Goal: Information Seeking & Learning: Find specific fact

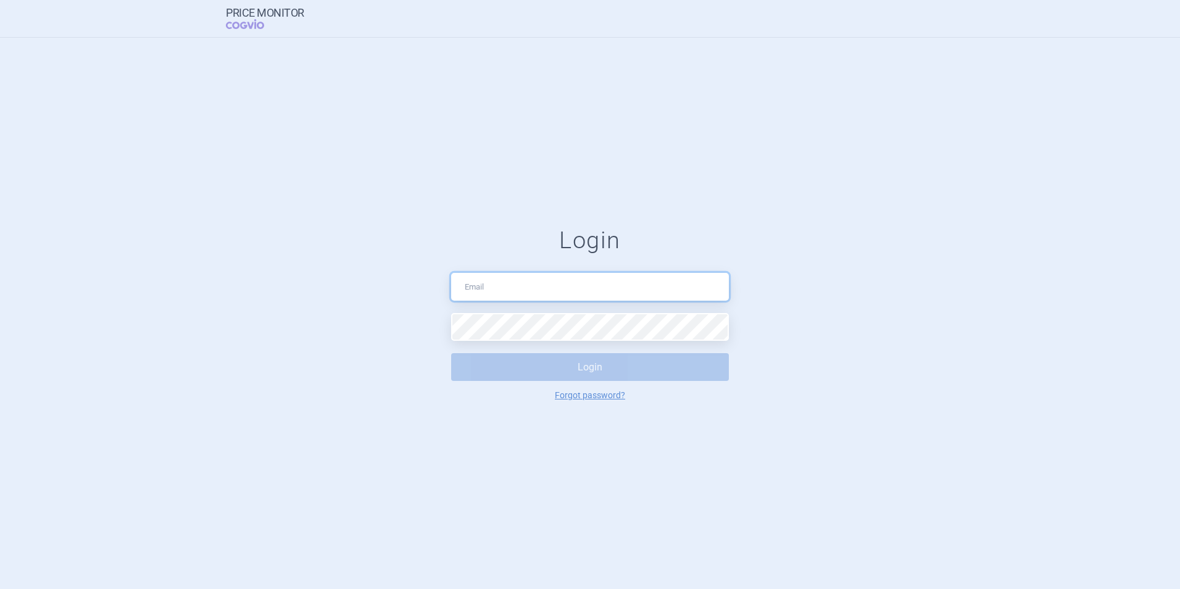
drag, startPoint x: 0, startPoint y: 0, endPoint x: 550, endPoint y: 294, distance: 624.2
click at [550, 294] on input "text" at bounding box center [590, 287] width 278 height 28
type input "[PERSON_NAME][EMAIL_ADDRESS][DOMAIN_NAME]"
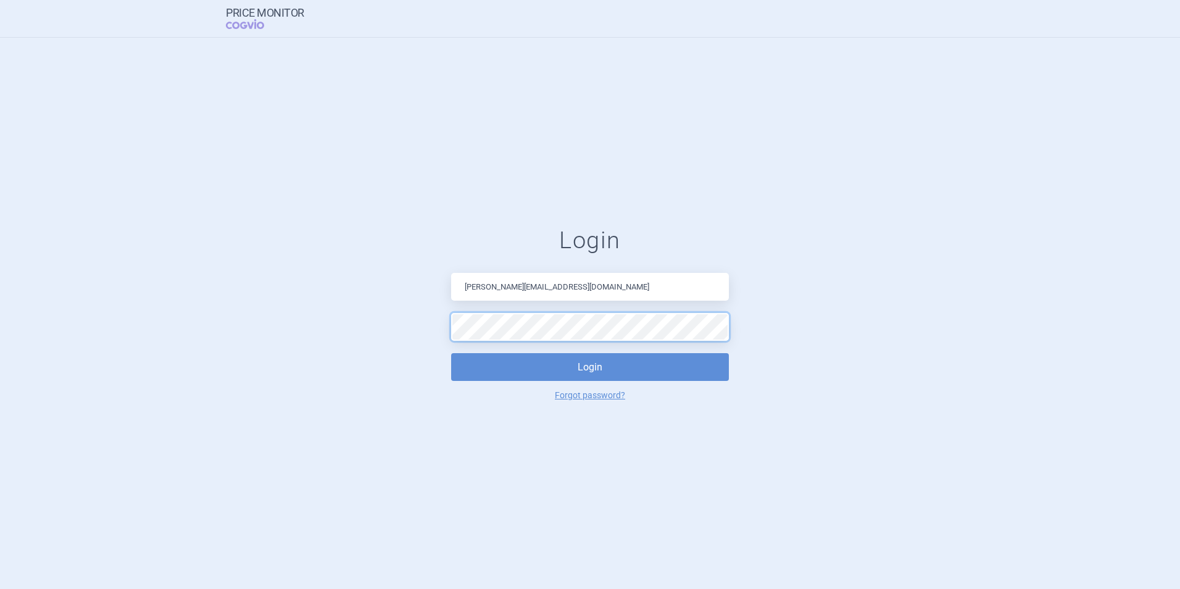
click at [451, 353] on button "Login" at bounding box center [590, 367] width 278 height 28
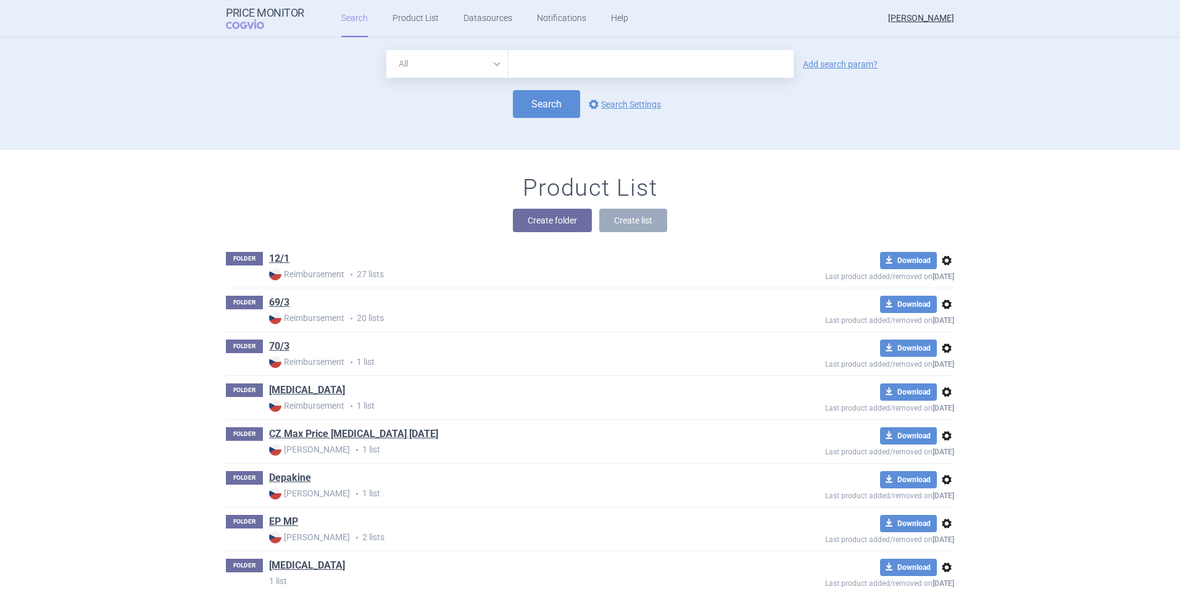
click at [630, 51] on input "text" at bounding box center [650, 64] width 285 height 28
type input "[MEDICAL_DATA]"
click button "Search" at bounding box center [546, 104] width 67 height 28
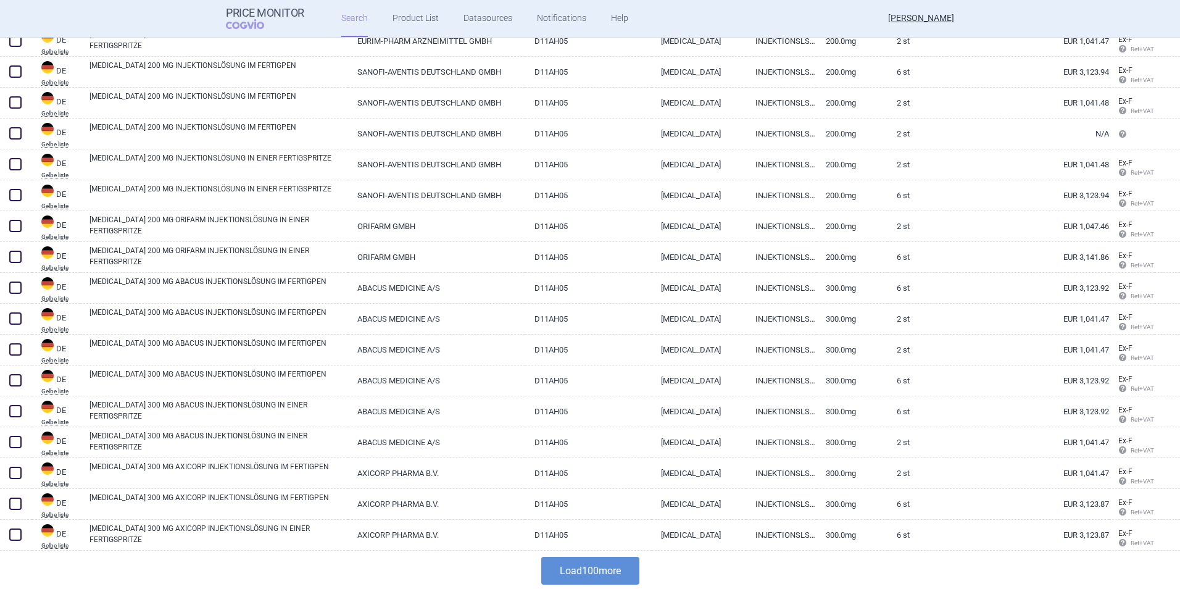
scroll to position [2793, 0]
click at [599, 563] on button "Load 100 more" at bounding box center [590, 569] width 98 height 28
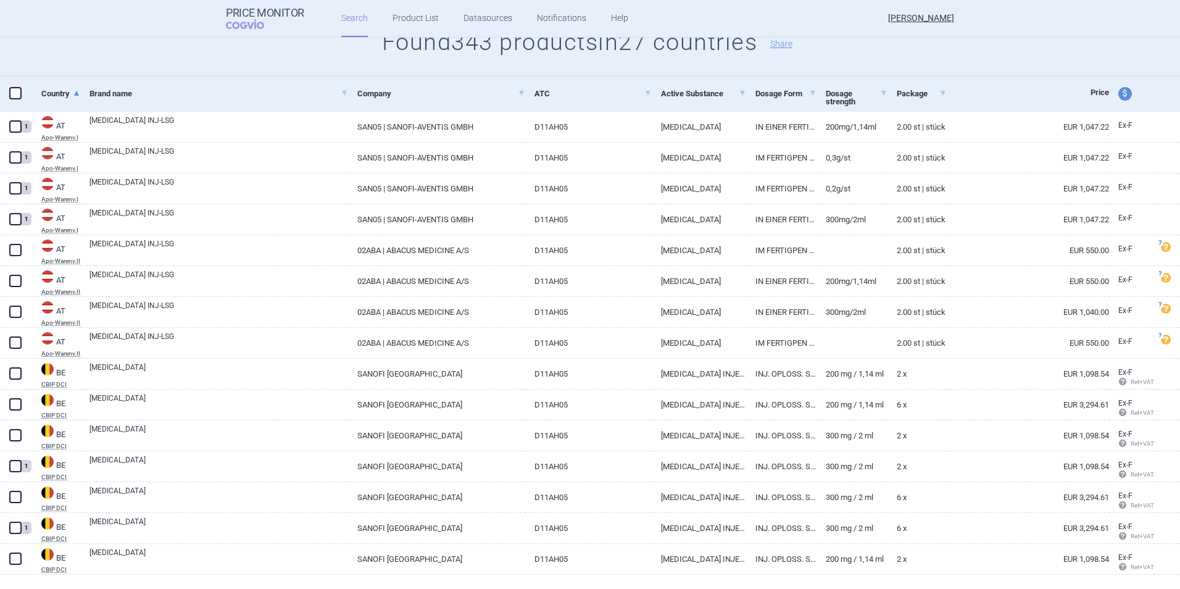
scroll to position [16, 0]
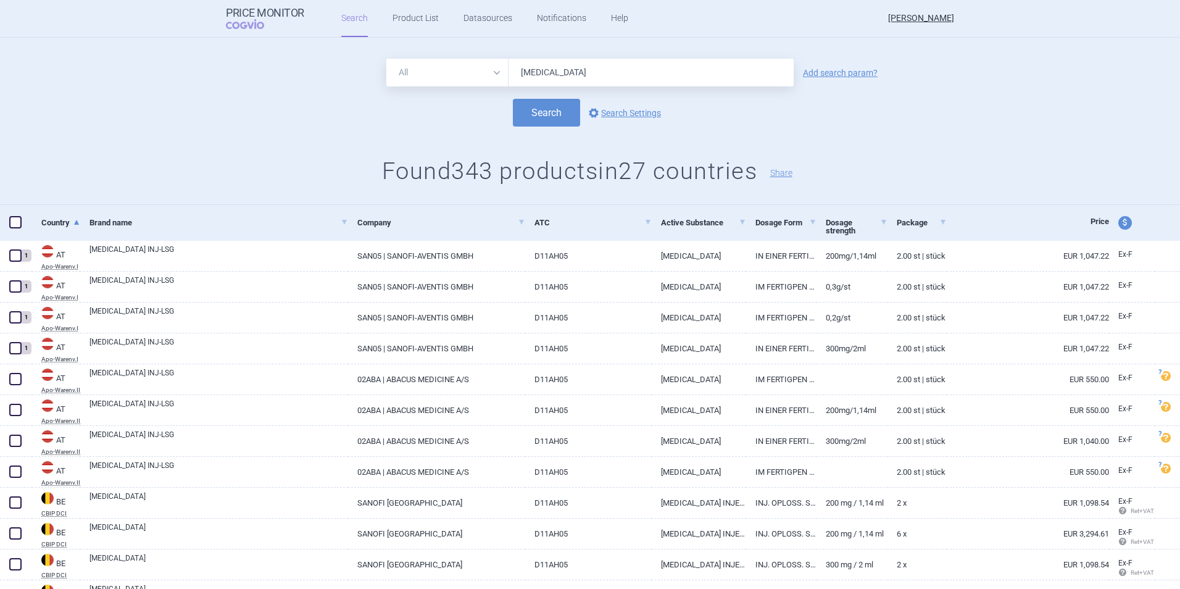
click at [1119, 224] on span "price and currency" at bounding box center [1125, 223] width 14 height 14
select select "ex-factory"
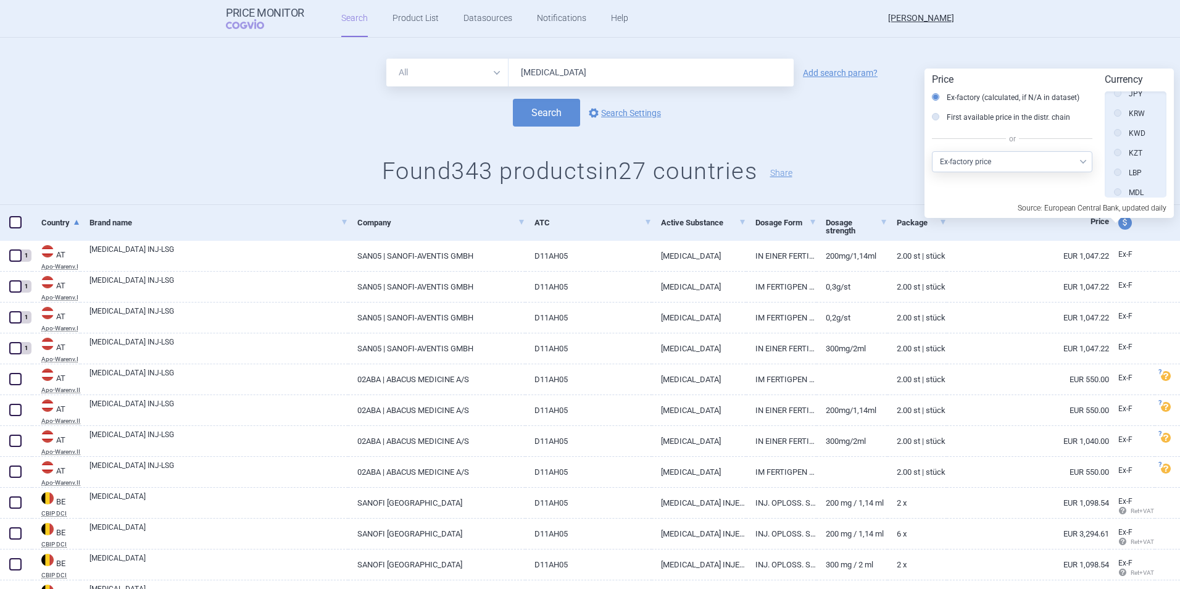
scroll to position [0, 0]
click at [1135, 105] on label "Source" at bounding box center [1133, 105] width 38 height 12
click at [1127, 105] on input "Source" at bounding box center [1120, 106] width 12 height 12
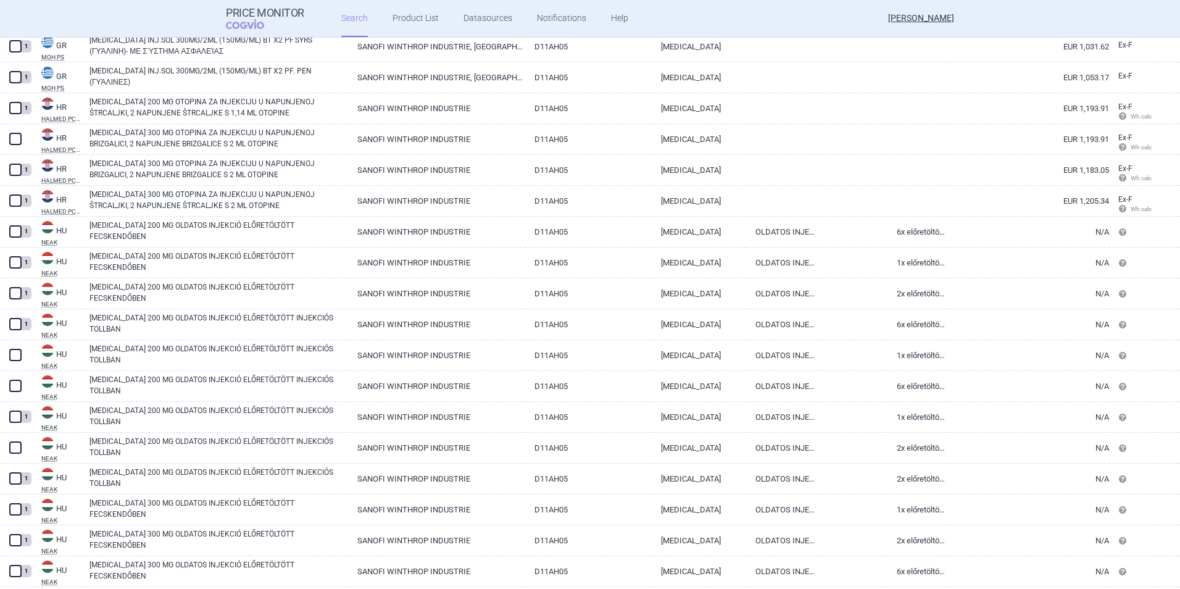
scroll to position [5480, 0]
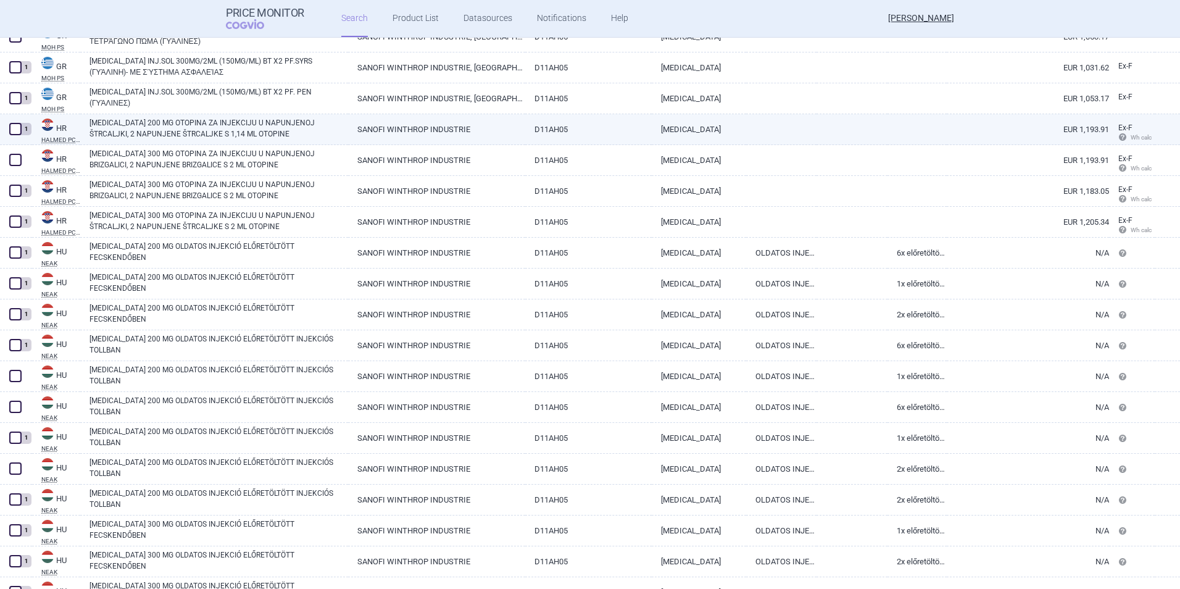
click at [1127, 135] on span "Wh calc" at bounding box center [1134, 137] width 33 height 7
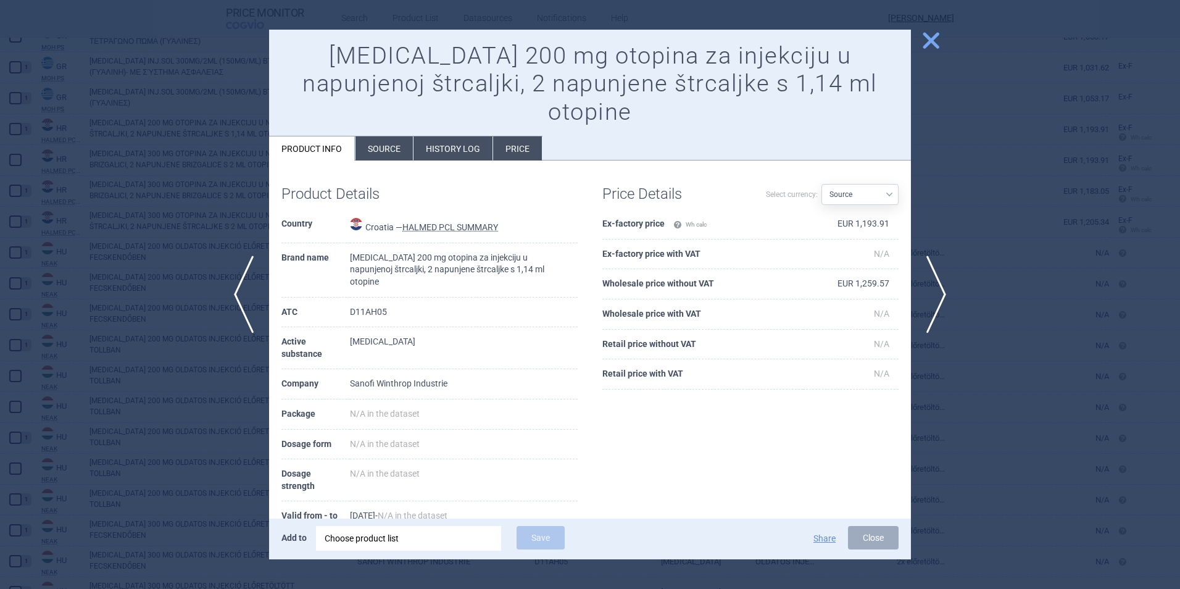
click at [934, 43] on span "close" at bounding box center [931, 41] width 22 height 22
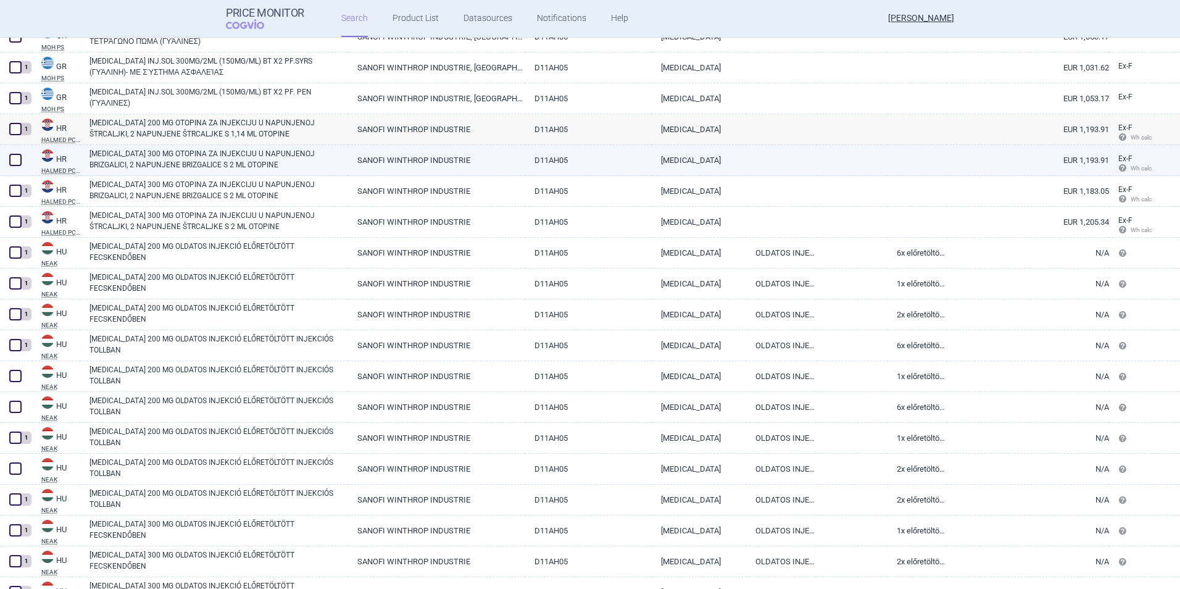
click at [204, 164] on link "[MEDICAL_DATA] 300 MG OTOPINA ZA INJEKCIJU U NAPUNJENOJ BRIZGALICI, 2 NAPUNJENE…" at bounding box center [218, 159] width 259 height 22
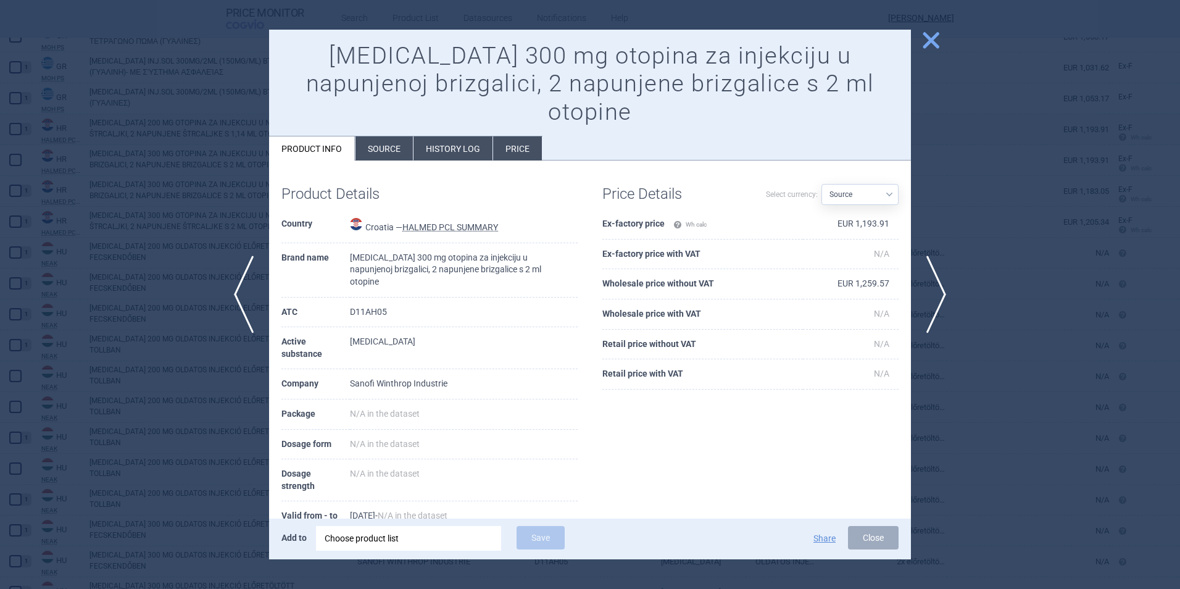
click at [932, 42] on span "close" at bounding box center [931, 41] width 22 height 22
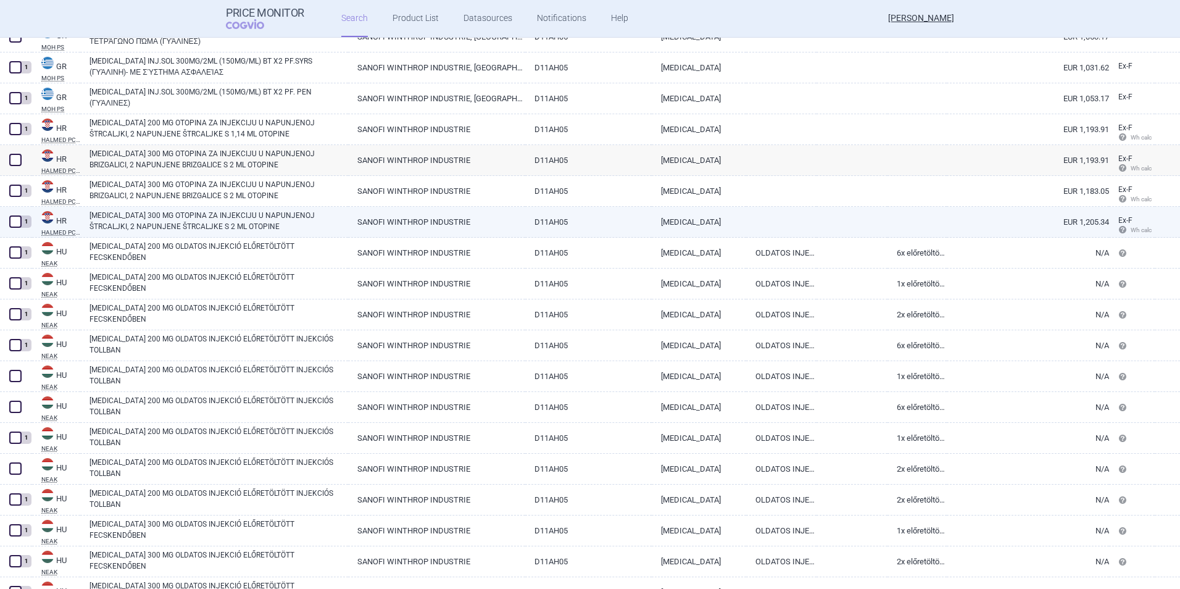
click at [1083, 223] on link "EUR 1,205.34" at bounding box center [1028, 222] width 162 height 30
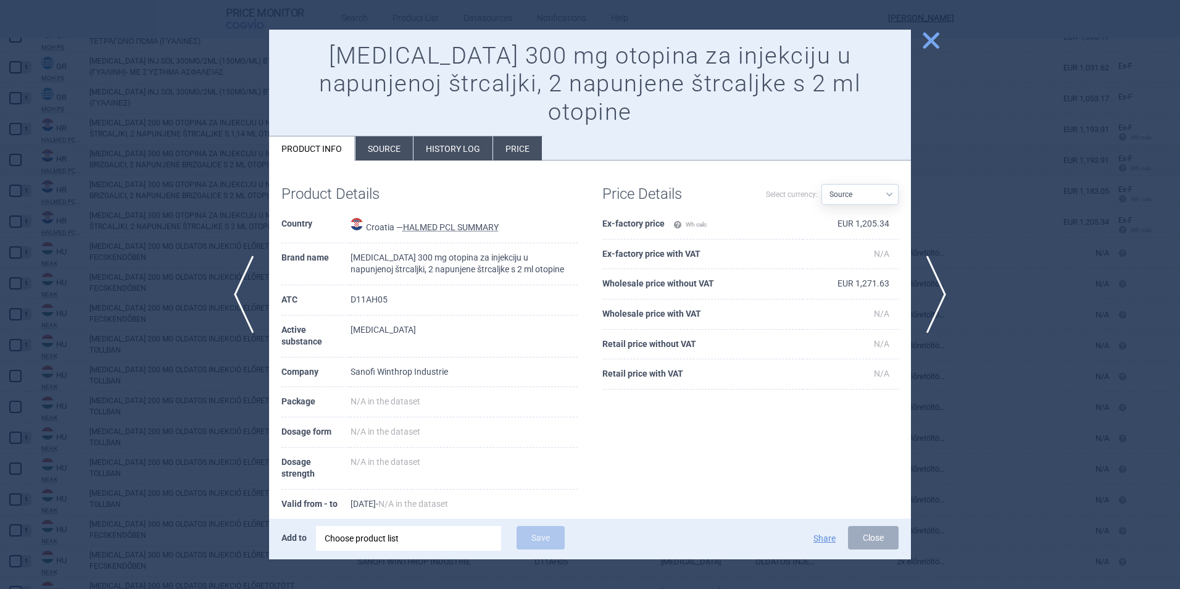
click at [931, 24] on div at bounding box center [590, 294] width 1180 height 589
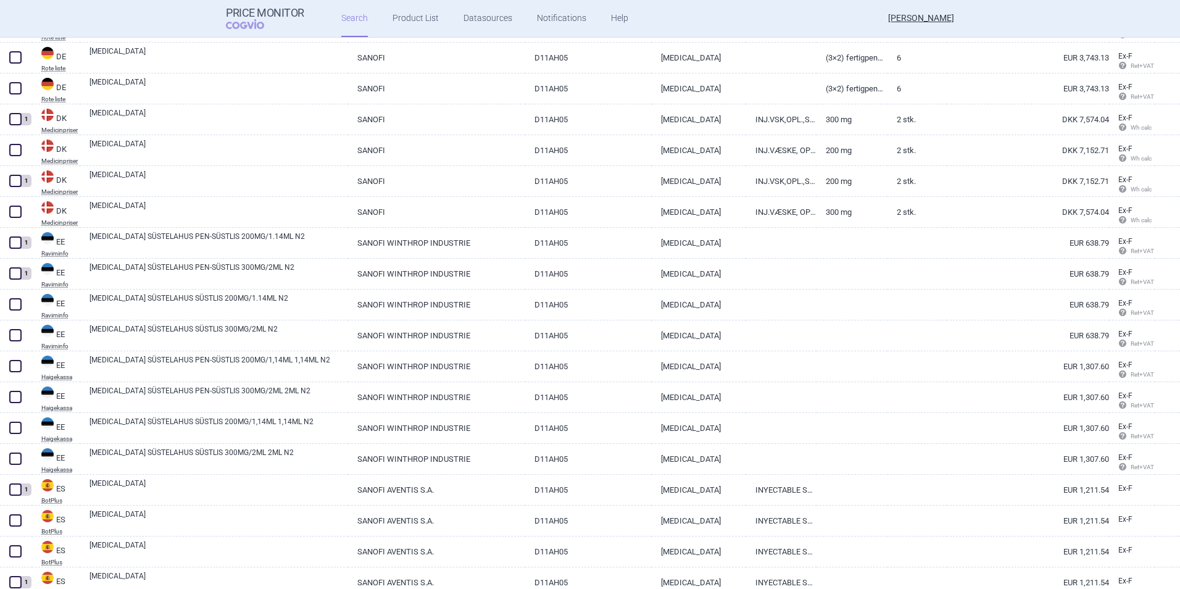
scroll to position [4080, 0]
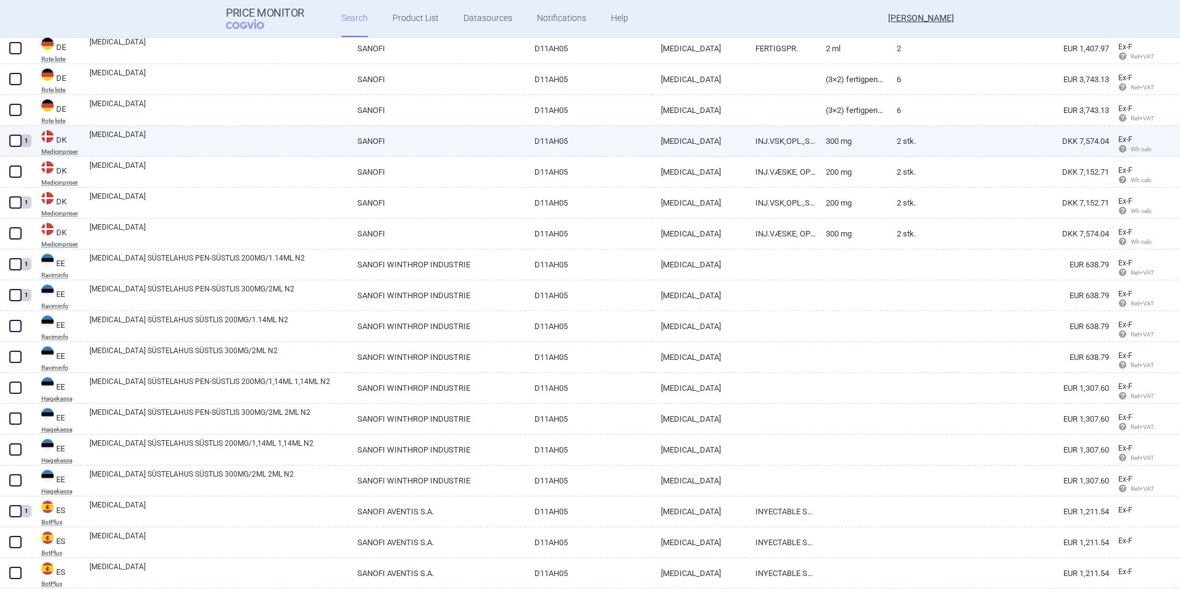
click at [1085, 143] on link "DKK 7,574.04" at bounding box center [1028, 141] width 162 height 30
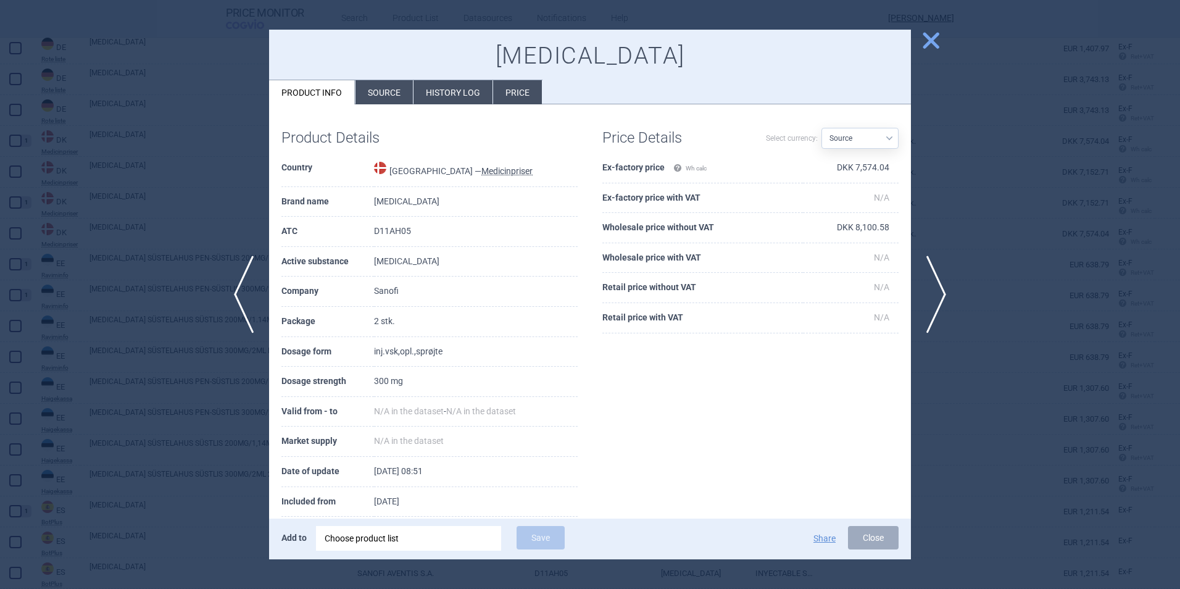
scroll to position [4080, 0]
click at [934, 39] on span "close" at bounding box center [931, 41] width 22 height 22
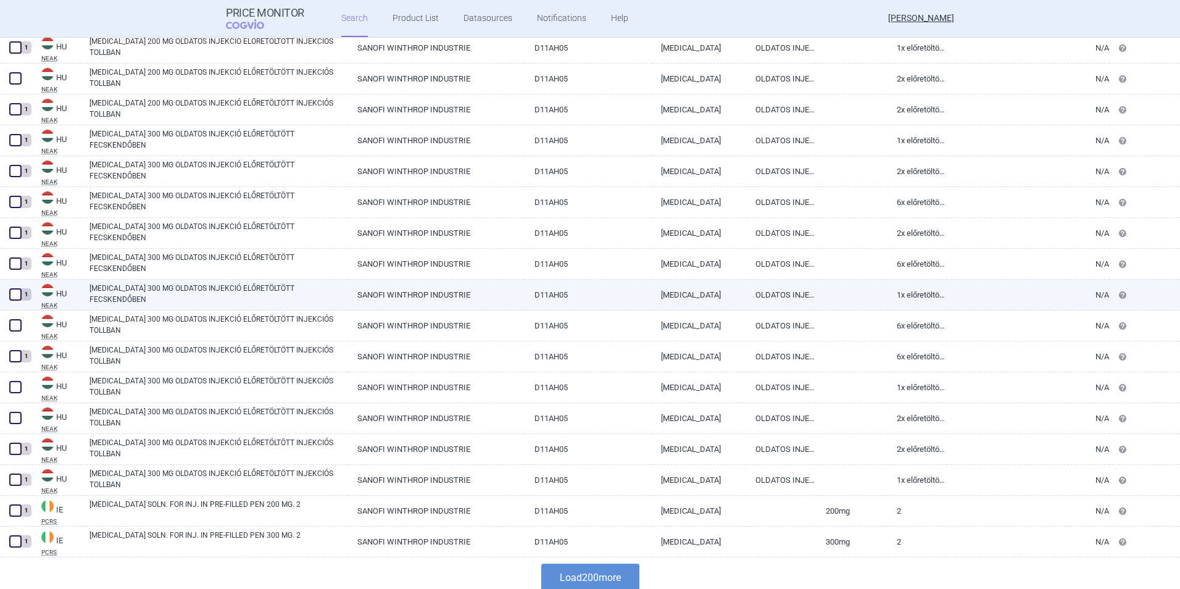
scroll to position [5879, 0]
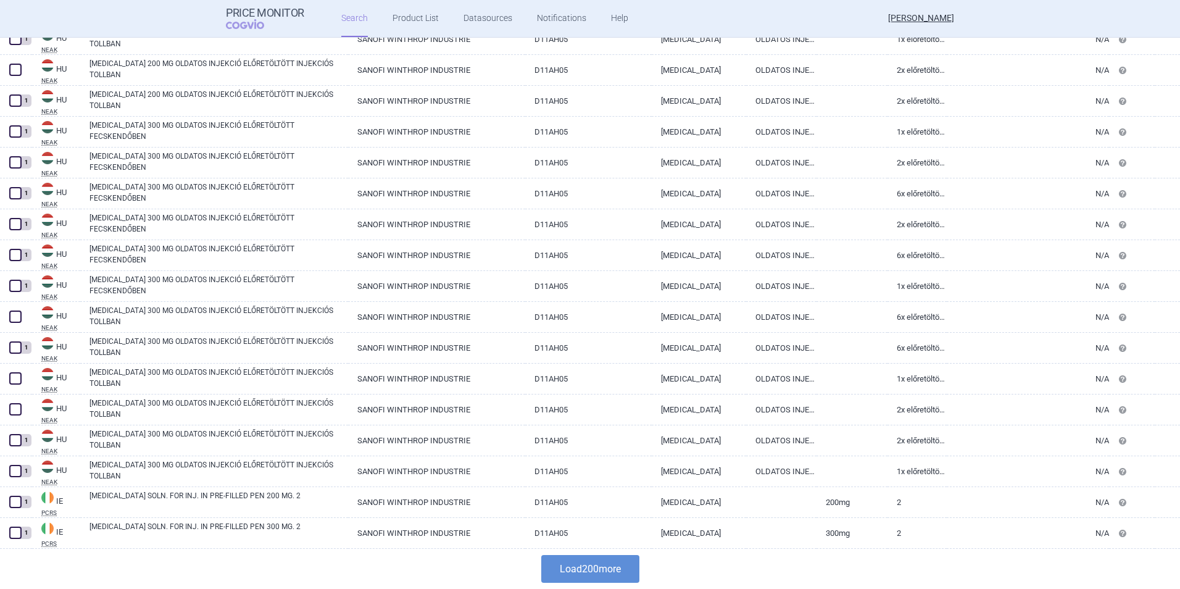
click at [612, 573] on button "Load 200 more" at bounding box center [590, 569] width 98 height 28
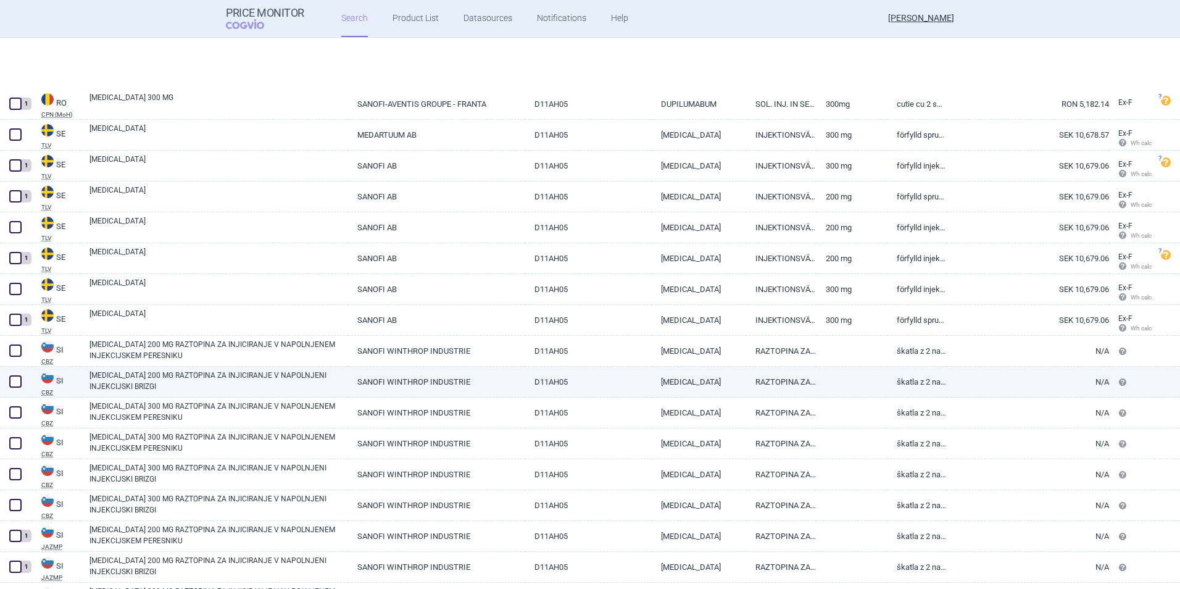
scroll to position [10260, 0]
